Goal: Complete application form: Complete application form

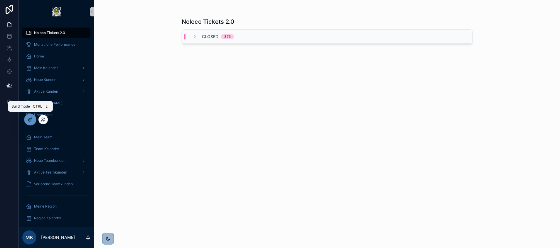
click at [30, 119] on icon at bounding box center [31, 119] width 2 height 2
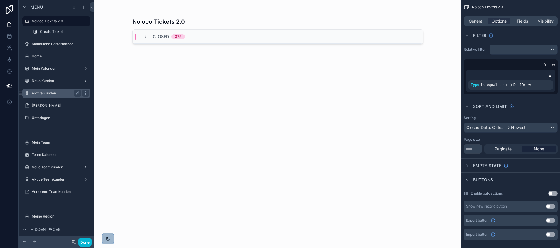
click at [46, 91] on label "Aktive Kunden" at bounding box center [55, 93] width 47 height 5
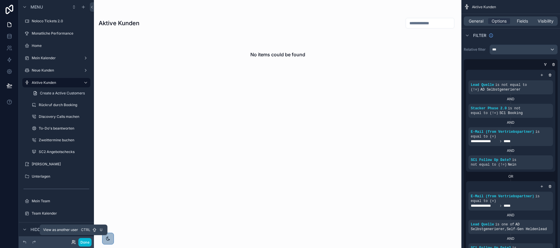
click at [72, 242] on icon at bounding box center [73, 242] width 5 height 5
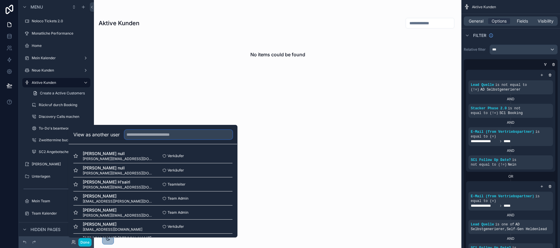
click at [158, 135] on input "text" at bounding box center [178, 134] width 108 height 9
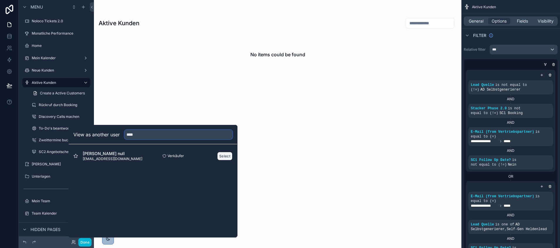
type input "****"
click at [223, 156] on button "Select" at bounding box center [224, 156] width 15 height 9
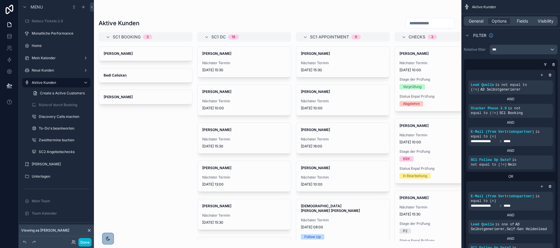
click at [241, 72] on div "scrollable content" at bounding box center [277, 124] width 367 height 248
click at [237, 64] on span "Nächster Termin" at bounding box center [244, 63] width 84 height 5
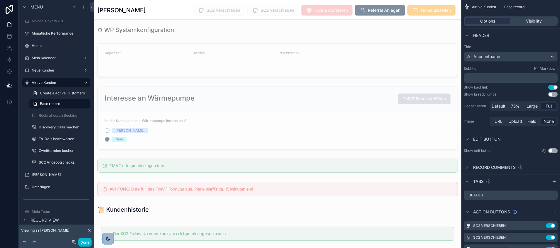
scroll to position [1171, 0]
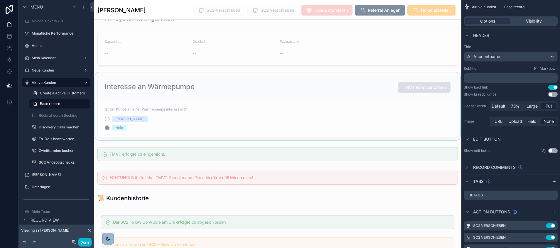
click at [246, 99] on div "scrollable content" at bounding box center [277, 106] width 367 height 68
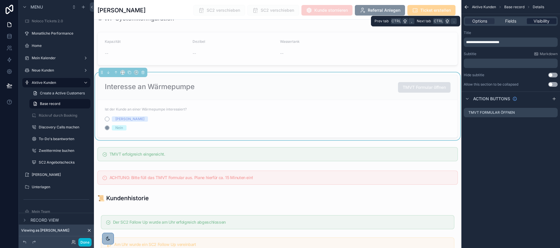
click at [539, 21] on span "Visibility" at bounding box center [542, 21] width 16 height 6
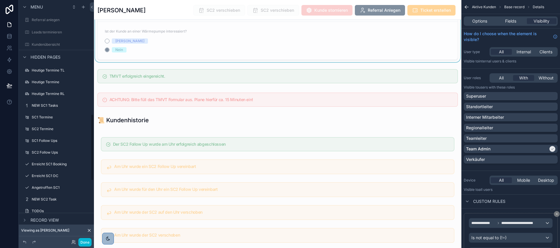
scroll to position [414, 0]
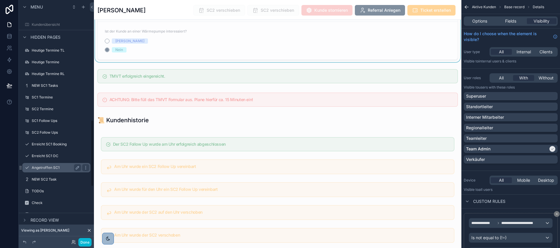
click at [49, 169] on label "Angetroffen SC1" at bounding box center [55, 168] width 47 height 5
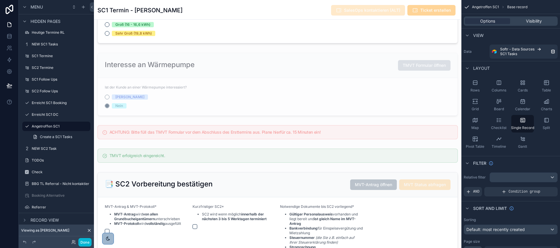
scroll to position [748, 0]
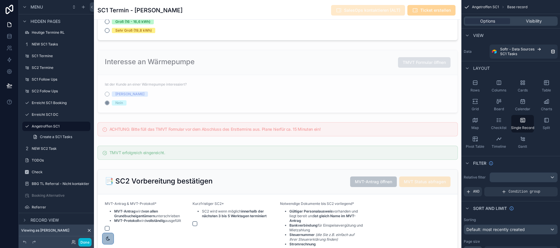
click at [185, 93] on div "scrollable content" at bounding box center [277, 57] width 367 height 1610
click at [370, 79] on div "scrollable content" at bounding box center [277, 82] width 367 height 68
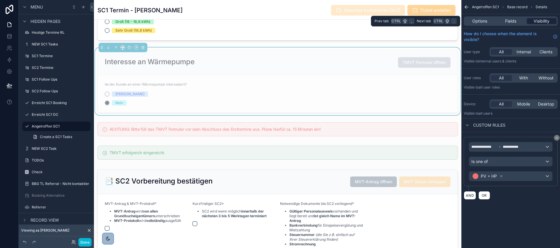
click at [542, 20] on span "Visibility" at bounding box center [542, 21] width 16 height 6
click at [347, 139] on div "scrollable content" at bounding box center [277, 129] width 367 height 19
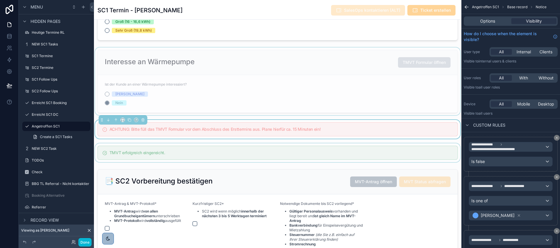
click at [330, 159] on div "scrollable content" at bounding box center [277, 153] width 367 height 19
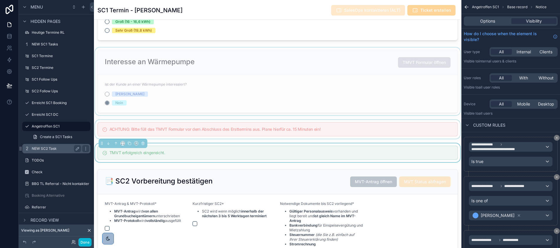
click at [55, 149] on label "NEW SC2 Task" at bounding box center [55, 148] width 47 height 5
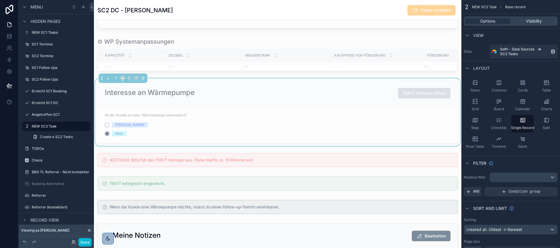
scroll to position [612, 0]
click at [248, 101] on div "scrollable content" at bounding box center [277, 198] width 367 height 1621
click at [539, 21] on span "Visibility" at bounding box center [534, 21] width 16 height 6
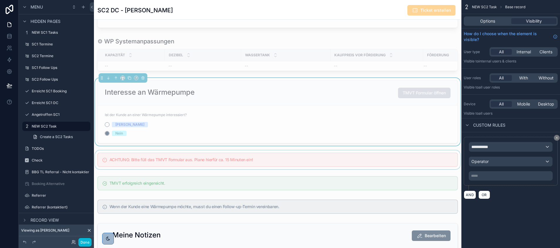
click at [268, 169] on div "scrollable content" at bounding box center [277, 160] width 367 height 19
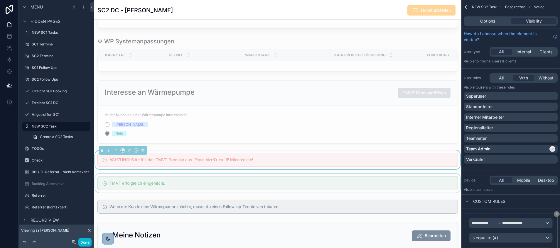
click at [234, 193] on div "scrollable content" at bounding box center [277, 183] width 367 height 19
click at [217, 169] on div "scrollable content" at bounding box center [277, 160] width 367 height 19
click at [210, 118] on div "scrollable content" at bounding box center [277, 112] width 367 height 68
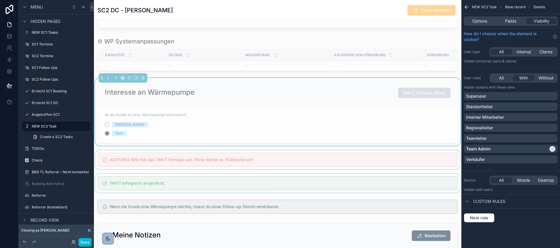
click at [393, 169] on div "scrollable content" at bounding box center [277, 160] width 367 height 19
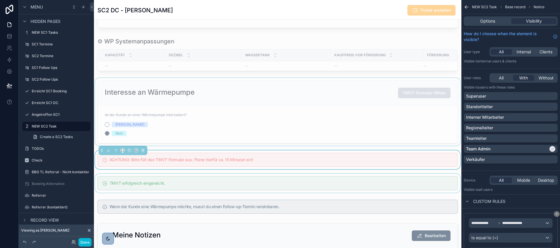
click at [379, 185] on div "scrollable content" at bounding box center [277, 183] width 367 height 19
click at [357, 127] on div "scrollable content" at bounding box center [277, 112] width 367 height 68
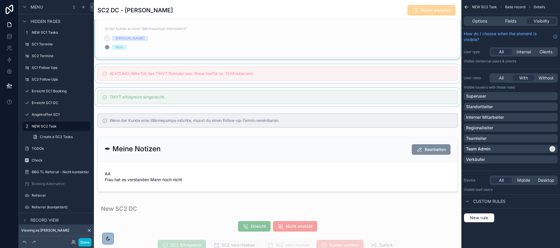
scroll to position [701, 0]
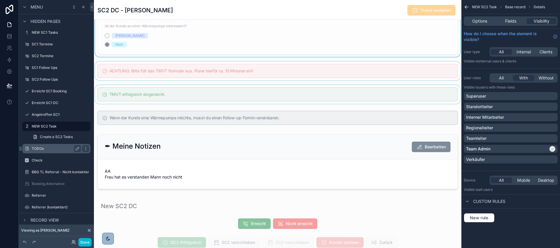
click at [45, 148] on label "TODOs" at bounding box center [55, 148] width 47 height 5
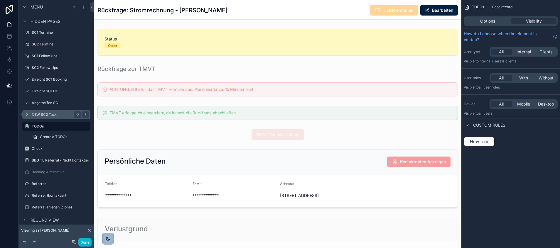
click at [51, 113] on label "NEW SC2 Task" at bounding box center [55, 114] width 47 height 5
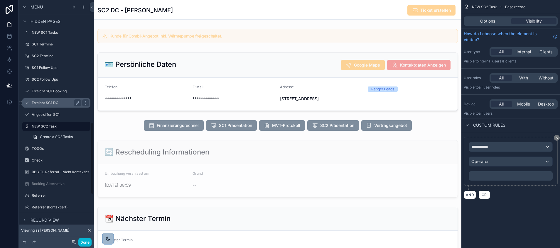
scroll to position [141, 0]
click at [50, 104] on label "Erreicht SC1 DC" at bounding box center [55, 103] width 47 height 5
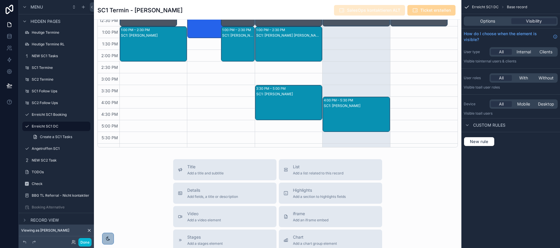
scroll to position [387, 0]
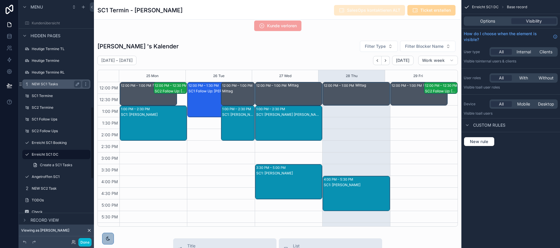
click at [43, 83] on label "NEW SC1 Tasks" at bounding box center [55, 84] width 47 height 5
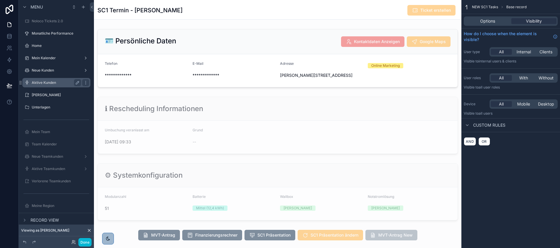
click at [47, 82] on label "Aktive Kunden" at bounding box center [55, 82] width 47 height 5
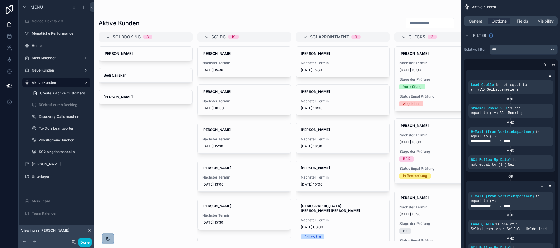
click at [228, 69] on div "scrollable content" at bounding box center [277, 124] width 367 height 248
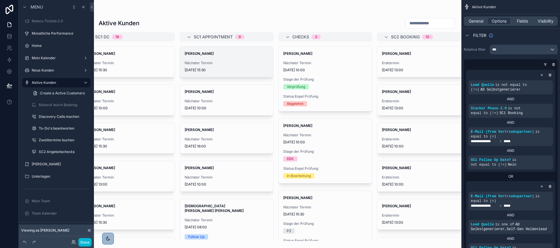
scroll to position [0, 119]
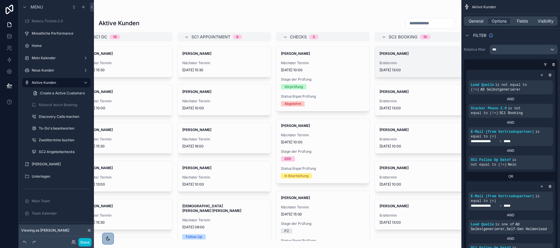
click at [406, 65] on div "Ersttermin 03/03/2025 13:00" at bounding box center [421, 67] width 84 height 12
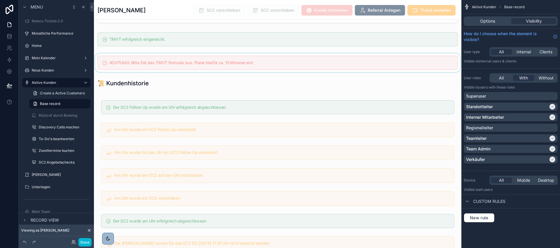
scroll to position [1206, 0]
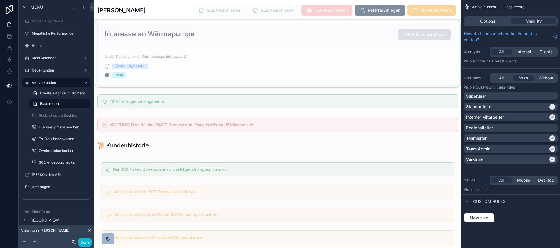
click at [301, 87] on div "scrollable content" at bounding box center [277, 54] width 367 height 68
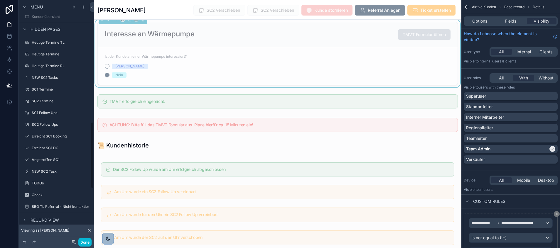
scroll to position [444, 0]
drag, startPoint x: 85, startPoint y: 244, endPoint x: 90, endPoint y: 207, distance: 37.2
click at [85, 244] on button "Done" at bounding box center [84, 242] width 13 height 9
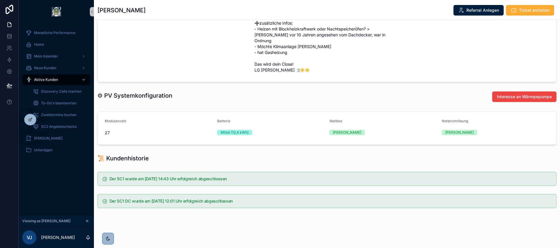
scroll to position [293, 0]
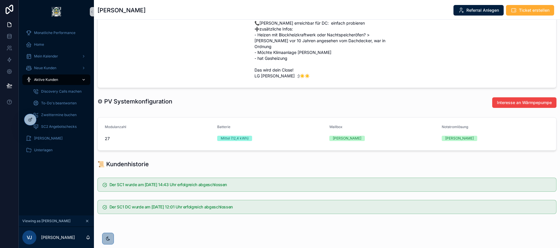
click at [48, 81] on span "Aktive Kunden" at bounding box center [46, 79] width 24 height 5
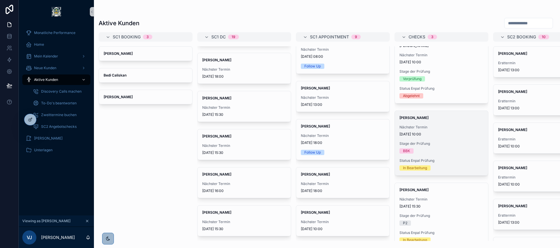
scroll to position [26, 0]
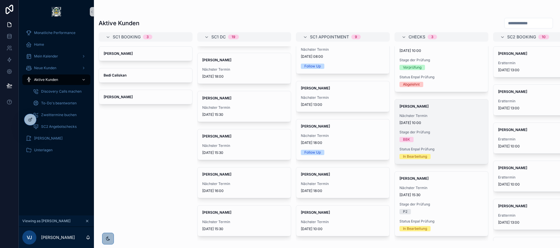
click at [426, 121] on span "04/09/2025 10:00" at bounding box center [441, 123] width 84 height 5
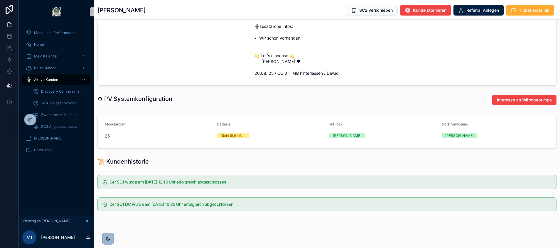
scroll to position [360, 0]
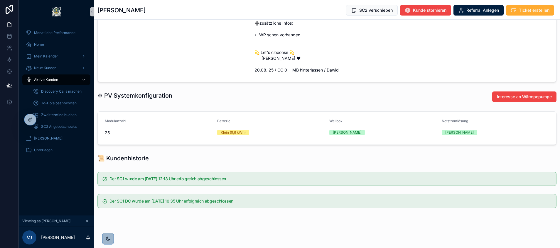
drag, startPoint x: 505, startPoint y: 95, endPoint x: 312, endPoint y: 94, distance: 193.1
click at [312, 94] on div "⚙ PV Systemkonfiguration" at bounding box center [268, 96] width 342 height 8
click at [501, 98] on span "Interesse an Wärmpepumpe" at bounding box center [524, 97] width 55 height 6
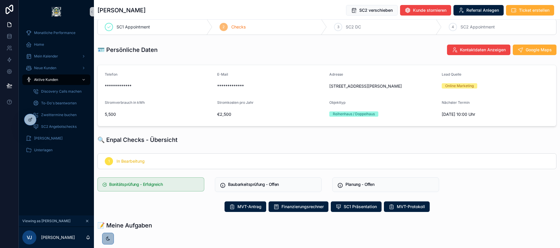
scroll to position [0, 0]
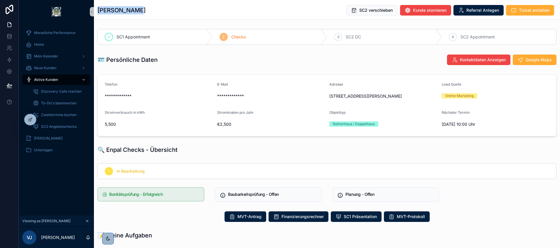
drag, startPoint x: 139, startPoint y: 12, endPoint x: 94, endPoint y: 11, distance: 45.5
click at [94, 11] on div "Jürgen Lange SC2 verschieben Kunde stornieren Referral Anlegen Ticket erstellen" at bounding box center [327, 10] width 466 height 20
copy h1 "Jürgen Lange"
click at [59, 104] on span "To-Do's beantworten" at bounding box center [59, 103] width 36 height 5
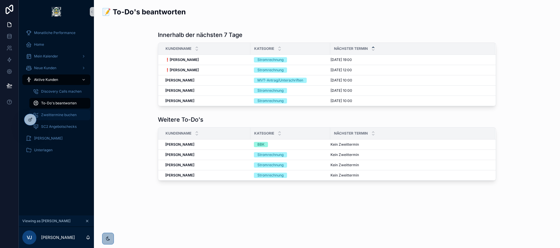
click at [60, 115] on span "Zweittermine buchen" at bounding box center [59, 115] width 36 height 5
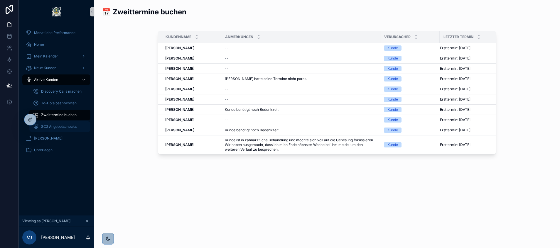
click at [59, 125] on span "SC2 Angebotschecks" at bounding box center [59, 126] width 36 height 5
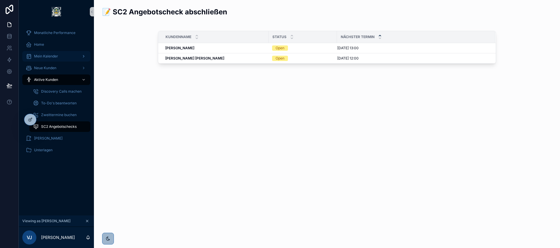
click at [54, 58] on span "Mein Kalender" at bounding box center [46, 56] width 24 height 5
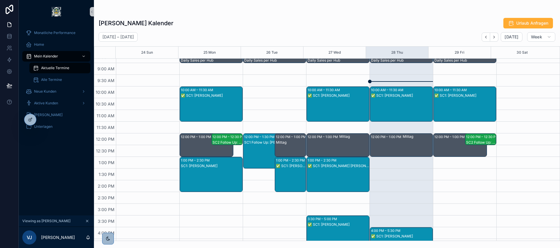
scroll to position [77, 0]
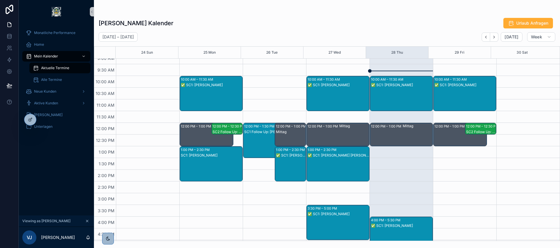
click at [344, 92] on div "✅ SC1: Jürgen Lange" at bounding box center [338, 99] width 61 height 34
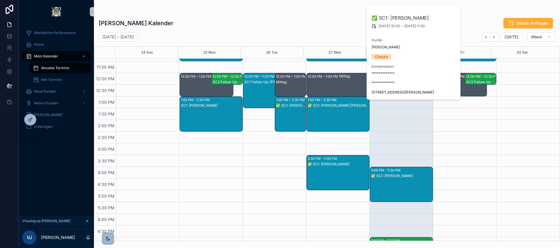
scroll to position [124, 0]
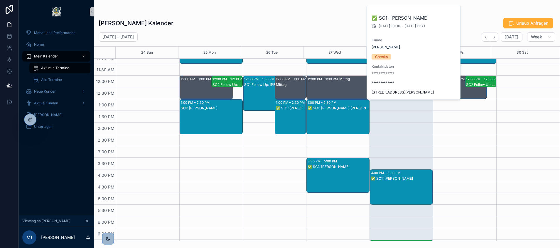
click at [394, 163] on div "8:30 AM – 9:00 AM Daily Sales per Hub 10:00 AM – 11:30 AM ✅ SC1: Daniel Bahlke …" at bounding box center [400, 123] width 63 height 376
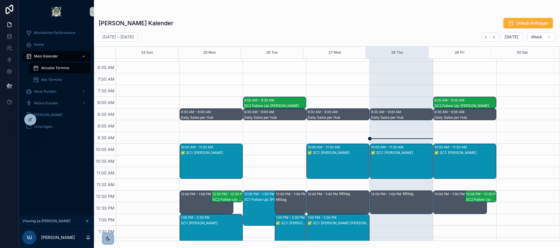
scroll to position [8, 0]
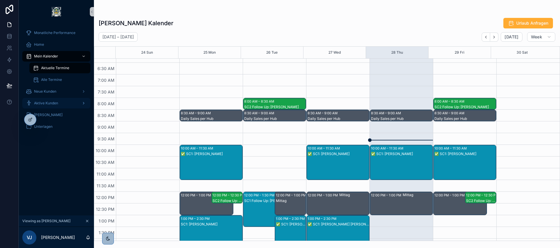
click at [57, 101] on div "Aktive Kunden" at bounding box center [56, 103] width 61 height 9
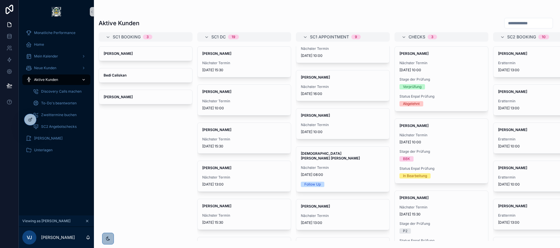
scroll to position [86, 0]
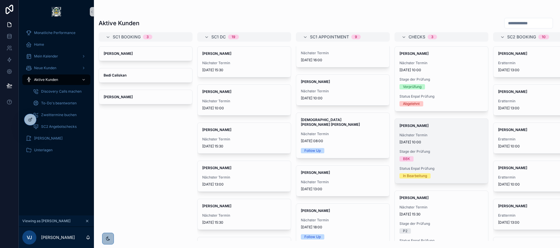
click at [434, 142] on span "04/09/2025 10:00" at bounding box center [441, 142] width 84 height 5
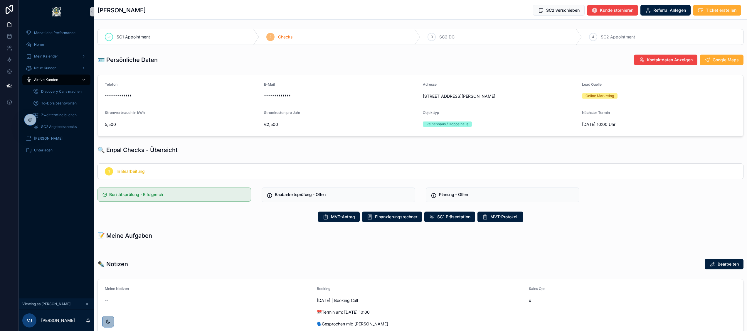
click at [85, 248] on icon "scrollable content" at bounding box center [87, 304] width 4 height 4
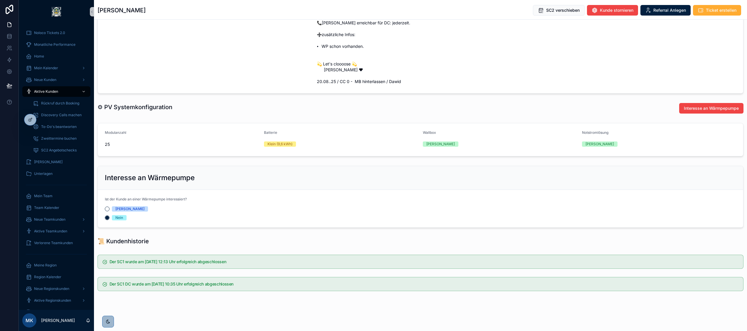
scroll to position [368, 0]
click at [39, 119] on div at bounding box center [42, 119] width 9 height 9
click at [560, 103] on button "Interesse an Wärmpepumpe" at bounding box center [711, 108] width 64 height 11
click at [53, 89] on div "Aktive Kunden" at bounding box center [56, 91] width 61 height 9
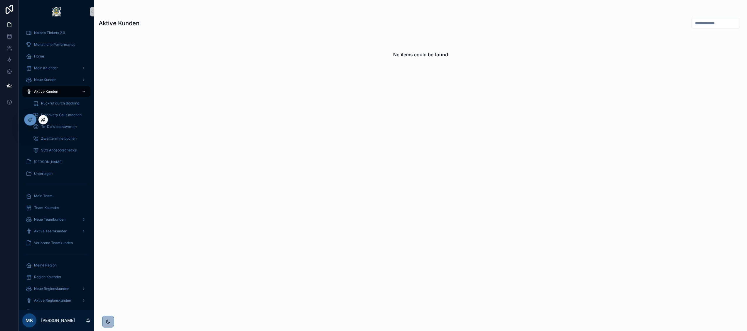
click at [43, 118] on icon at bounding box center [42, 118] width 1 height 1
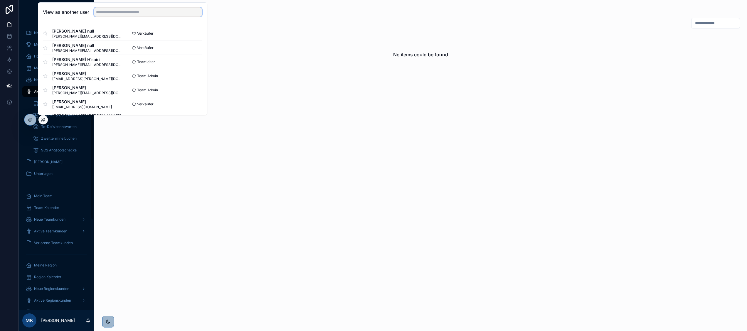
click at [131, 13] on input "text" at bounding box center [148, 11] width 108 height 9
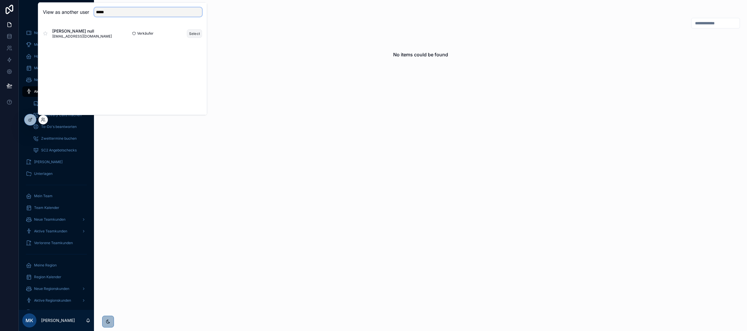
type input "*****"
click at [194, 33] on button "Select" at bounding box center [194, 33] width 15 height 9
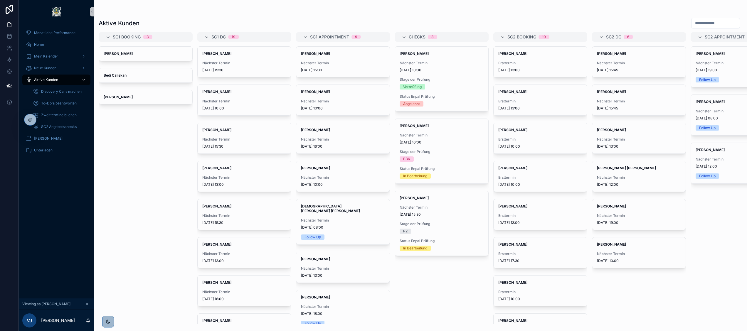
click at [166, 204] on div "Christian Blankenstein Bedi Caliskan Gerhard Graden" at bounding box center [146, 185] width 94 height 278
click at [356, 53] on span "Stephan Rein" at bounding box center [343, 53] width 84 height 5
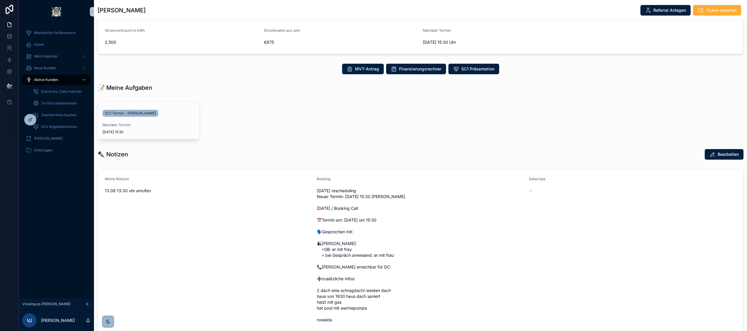
scroll to position [85, 0]
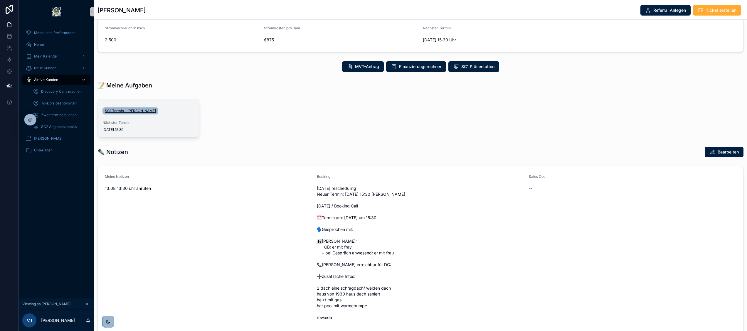
click at [133, 111] on span "SC1 Termin - Stephan Rein" at bounding box center [130, 111] width 51 height 5
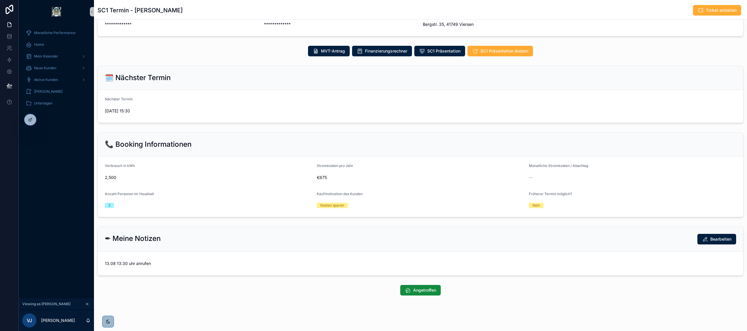
scroll to position [57, 0]
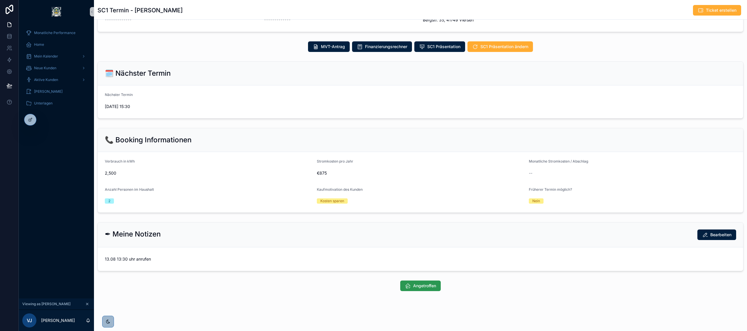
click at [424, 248] on span "Angetroffen" at bounding box center [424, 286] width 23 height 6
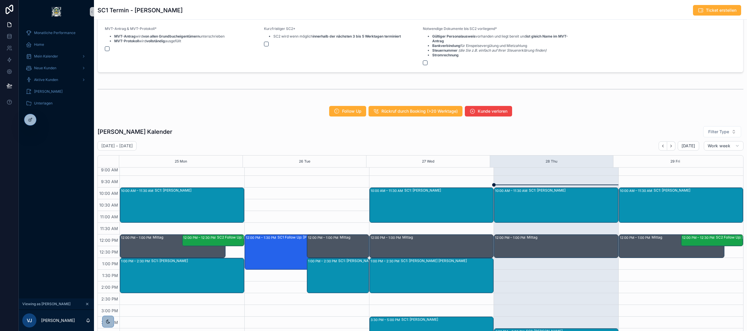
scroll to position [606, 0]
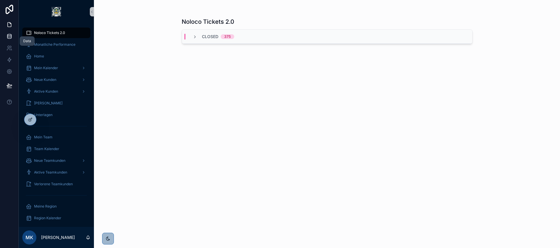
click at [11, 35] on icon at bounding box center [9, 36] width 6 height 6
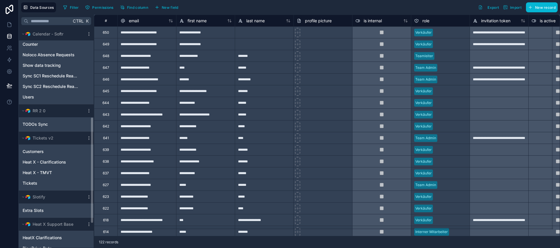
scroll to position [235, 0]
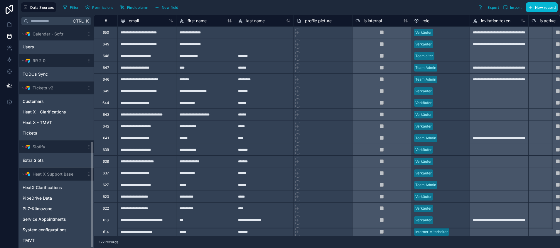
click at [88, 174] on icon "scrollable content" at bounding box center [89, 174] width 5 height 5
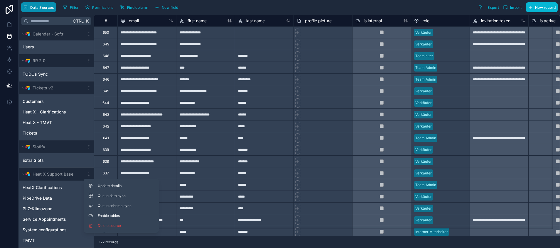
click at [39, 8] on span "Data Sources" at bounding box center [42, 7] width 24 height 4
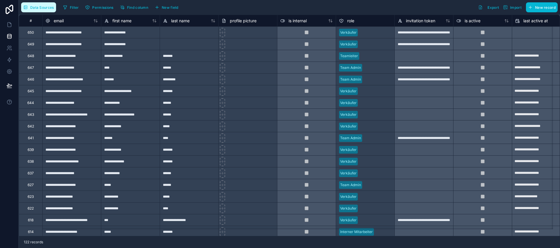
click at [39, 8] on span "Data Sources" at bounding box center [42, 7] width 24 height 4
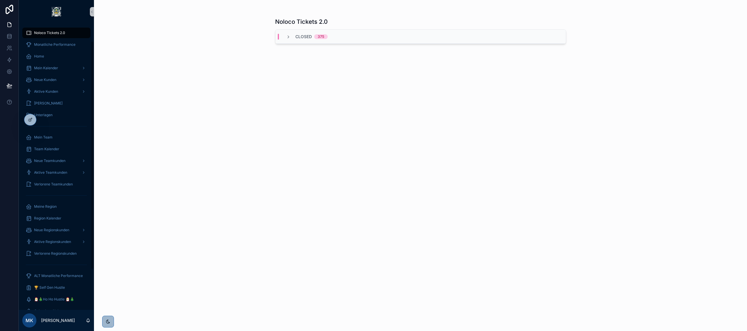
scroll to position [73, 0]
click at [11, 37] on icon at bounding box center [9, 37] width 4 height 2
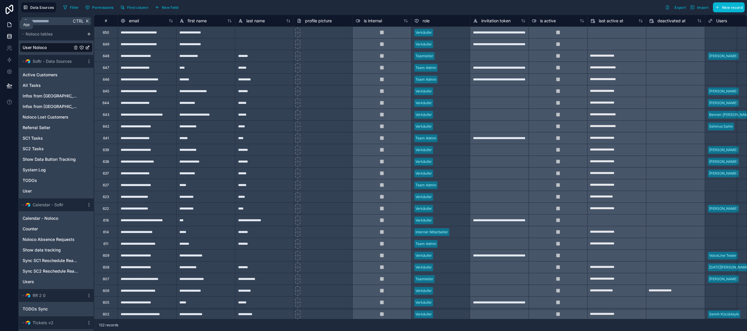
click at [6, 25] on icon at bounding box center [9, 25] width 6 height 6
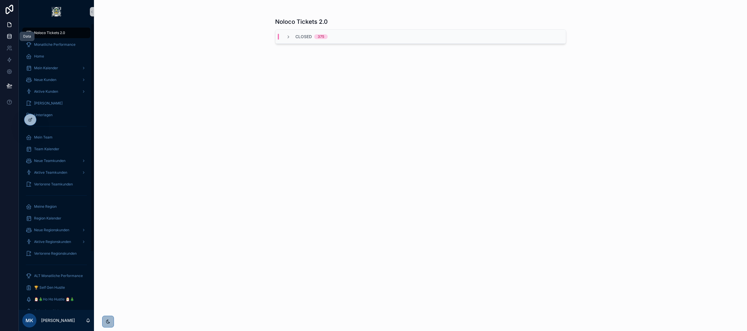
click at [9, 35] on icon at bounding box center [9, 36] width 6 height 6
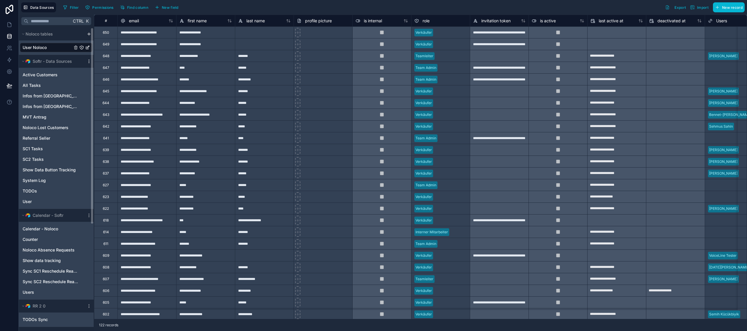
click at [88, 63] on icon "scrollable content" at bounding box center [89, 61] width 5 height 5
click at [128, 85] on span "Queue data sync" at bounding box center [119, 83] width 42 height 5
click at [89, 63] on icon "scrollable content" at bounding box center [89, 61] width 5 height 5
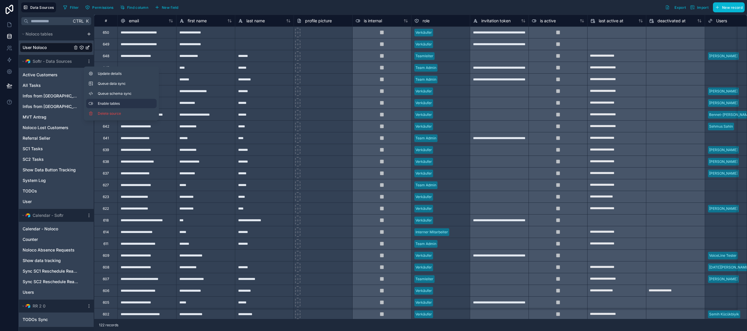
click at [119, 102] on span "Enable tables" at bounding box center [126, 103] width 56 height 5
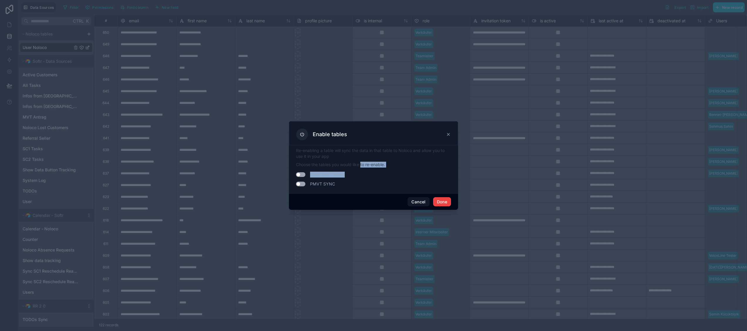
drag, startPoint x: 361, startPoint y: 166, endPoint x: 387, endPoint y: 168, distance: 26.2
click at [387, 168] on div "Re-enabling a table will sync the data in that table to Noloco and allow you to…" at bounding box center [373, 168] width 155 height 41
drag, startPoint x: 387, startPoint y: 168, endPoint x: 357, endPoint y: 165, distance: 30.1
click at [357, 165] on p "Choose the tables you would like to re-enable." at bounding box center [373, 165] width 155 height 6
drag, startPoint x: 357, startPoint y: 165, endPoint x: 345, endPoint y: 165, distance: 11.7
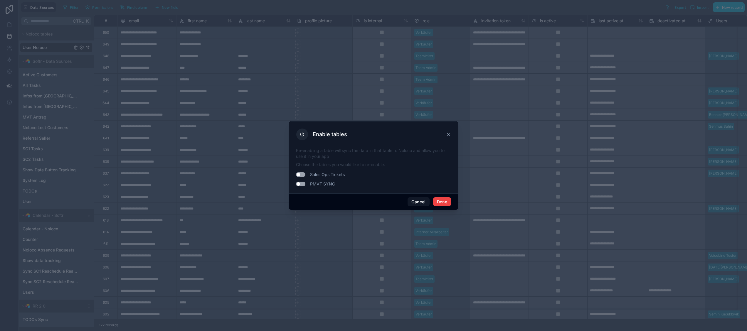
click at [345, 165] on p "Choose the tables you would like to re-enable." at bounding box center [373, 165] width 155 height 6
click at [448, 134] on icon at bounding box center [448, 134] width 5 height 5
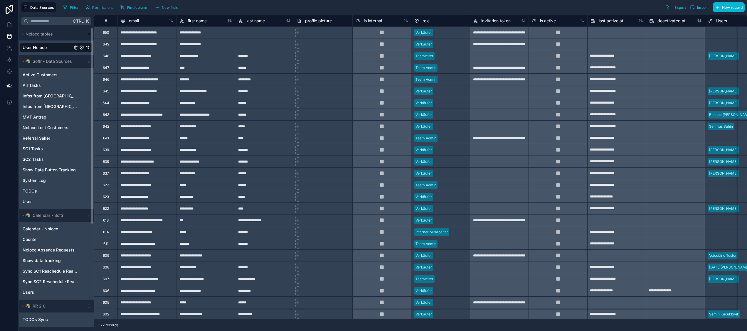
click at [88, 61] on icon "scrollable content" at bounding box center [89, 61] width 5 height 5
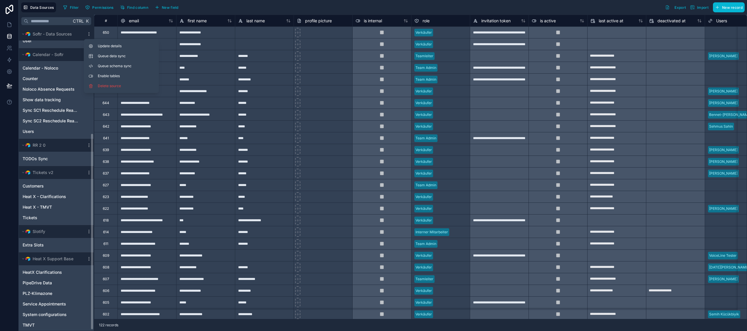
scroll to position [163, 0]
click at [235, 5] on div "Filter Permissions Find column New field Export Import New record" at bounding box center [403, 7] width 684 height 10
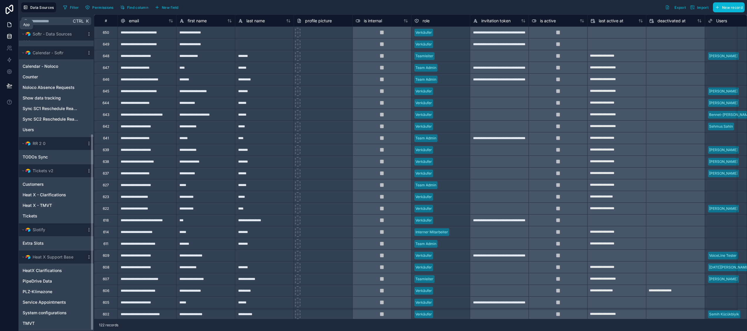
click at [8, 23] on icon at bounding box center [9, 25] width 6 height 6
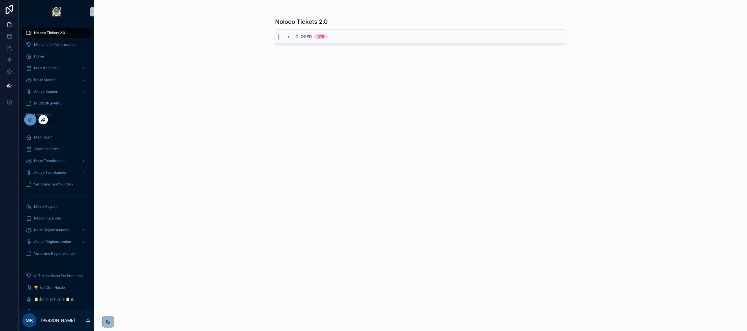
click at [42, 119] on icon at bounding box center [43, 119] width 5 height 5
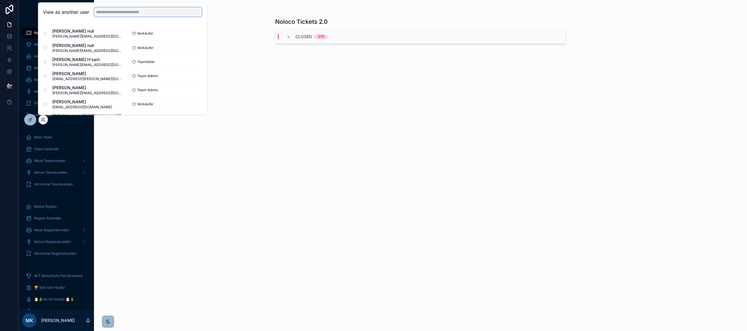
click at [106, 12] on input "text" at bounding box center [148, 11] width 108 height 9
type input "******"
click at [191, 75] on button "Select" at bounding box center [194, 76] width 15 height 9
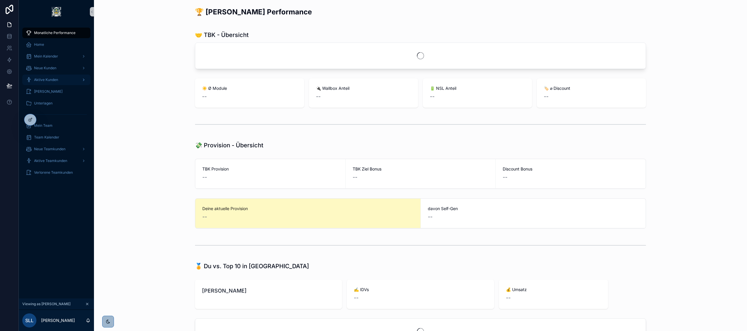
click at [60, 78] on div "Aktive Kunden" at bounding box center [56, 79] width 61 height 9
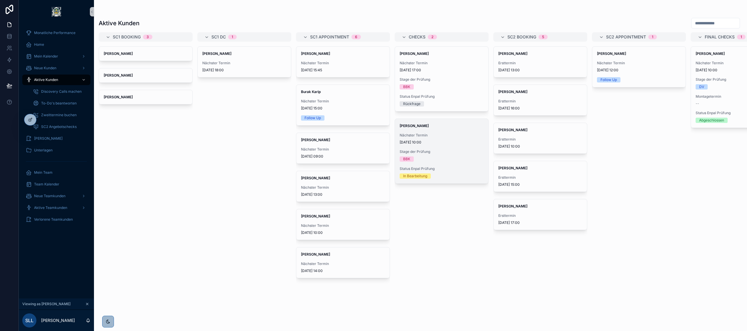
click at [448, 135] on span "Nächster Termin" at bounding box center [441, 135] width 84 height 5
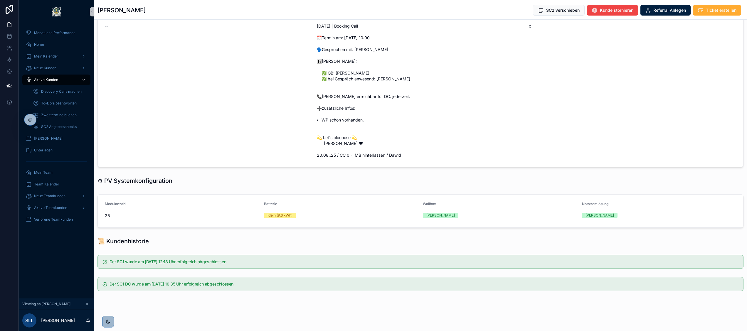
scroll to position [276, 0]
click at [32, 119] on icon at bounding box center [30, 119] width 5 height 5
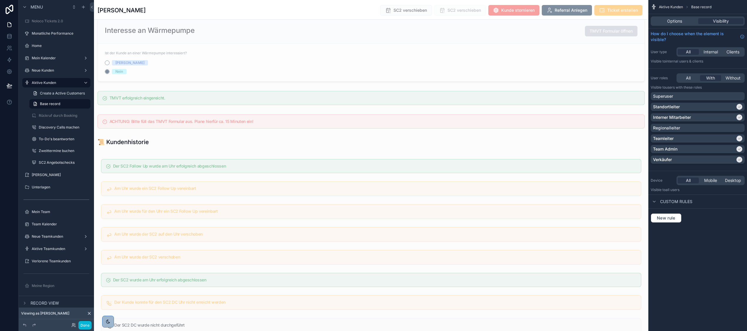
scroll to position [1209, 0]
click at [268, 56] on div "scrollable content" at bounding box center [371, 49] width 554 height 68
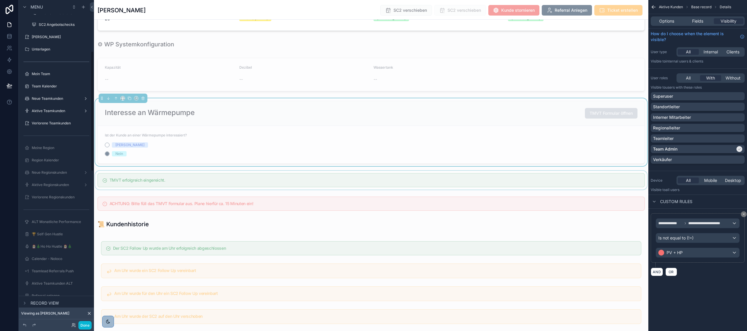
scroll to position [1122, 0]
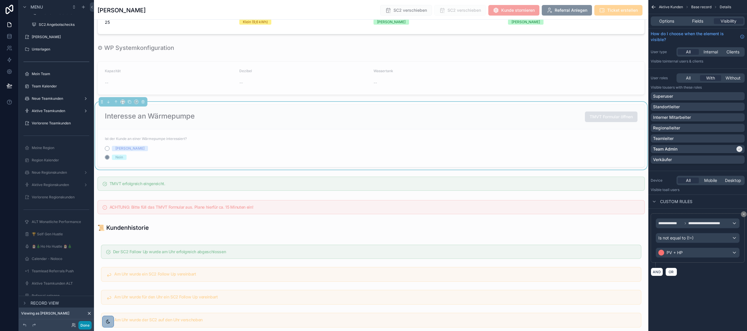
click at [83, 322] on button "Done" at bounding box center [84, 325] width 13 height 9
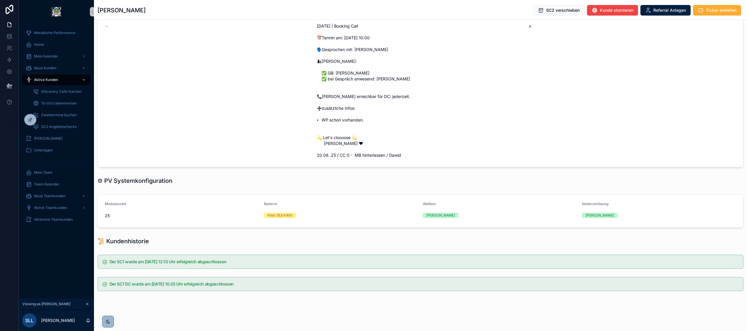
scroll to position [276, 0]
click at [86, 304] on icon "scrollable content" at bounding box center [87, 304] width 4 height 4
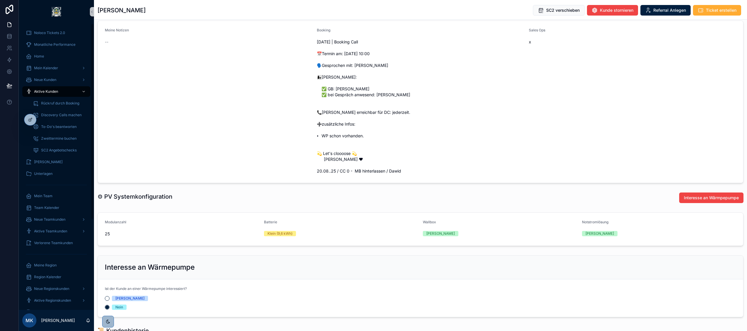
scroll to position [368, 0]
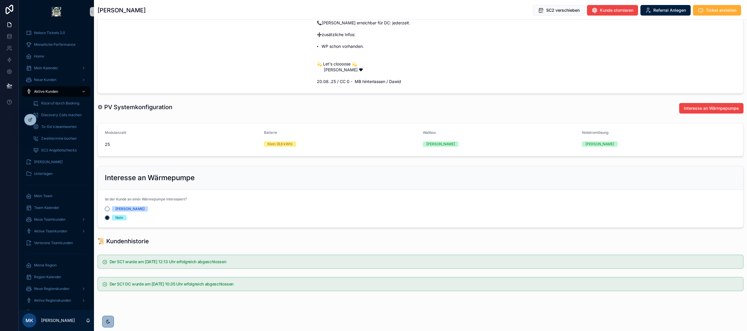
click at [112, 207] on span "[PERSON_NAME]" at bounding box center [130, 208] width 36 height 5
click at [109, 207] on button "[PERSON_NAME]" at bounding box center [107, 209] width 5 height 5
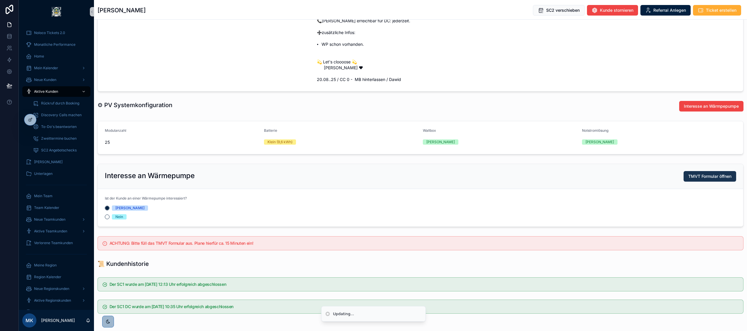
click at [688, 175] on span "TMVT Formular öffnen" at bounding box center [709, 176] width 43 height 6
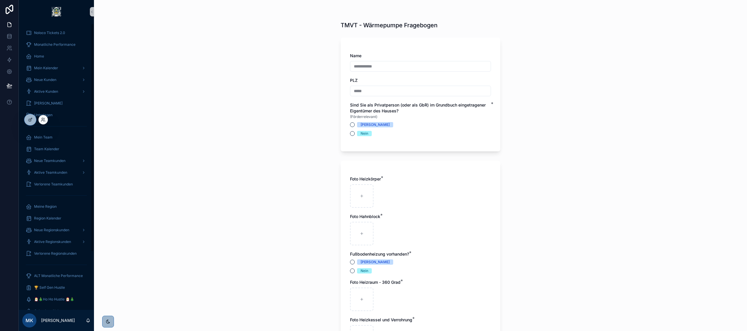
click at [33, 114] on div at bounding box center [27, 120] width 17 height 12
click at [31, 119] on icon at bounding box center [31, 119] width 2 height 2
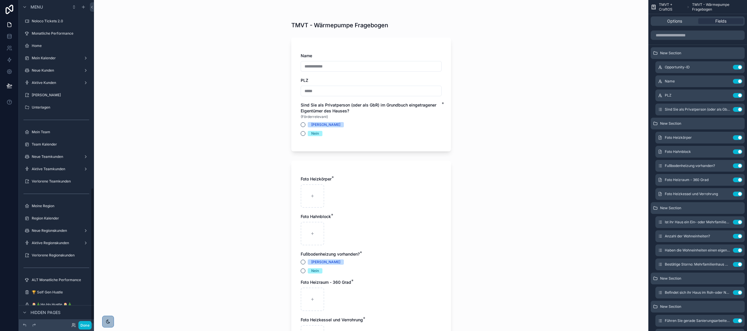
scroll to position [446, 0]
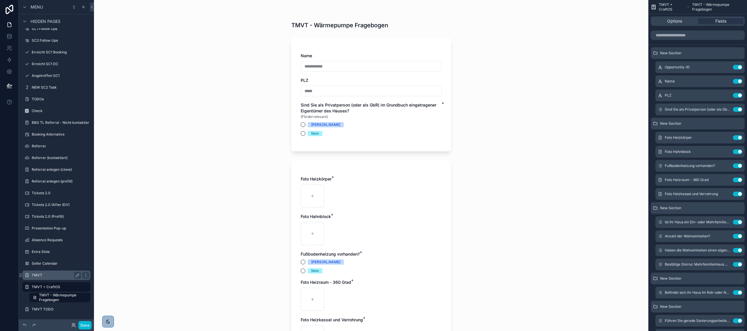
click at [56, 275] on label "TMVT" at bounding box center [55, 275] width 47 height 5
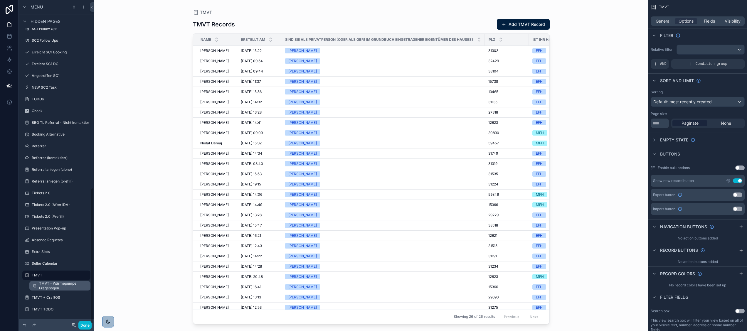
click at [63, 283] on span "TMVT - Wärmepumpe Fragebogen" at bounding box center [63, 285] width 48 height 9
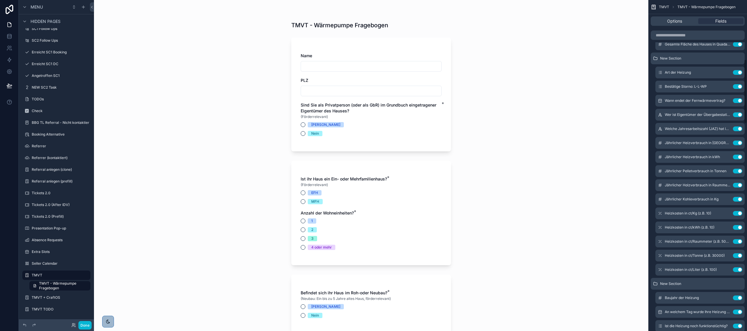
scroll to position [303, 0]
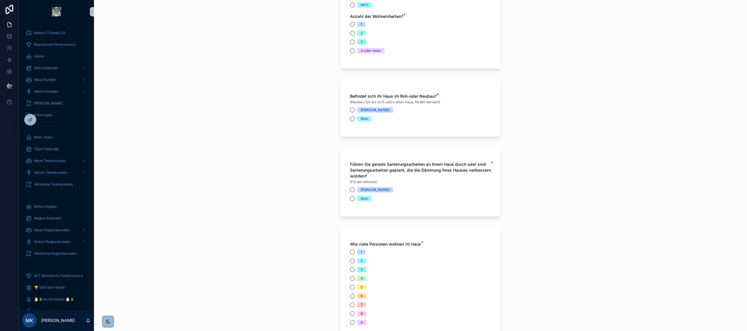
scroll to position [204, 0]
